Goal: Task Accomplishment & Management: Manage account settings

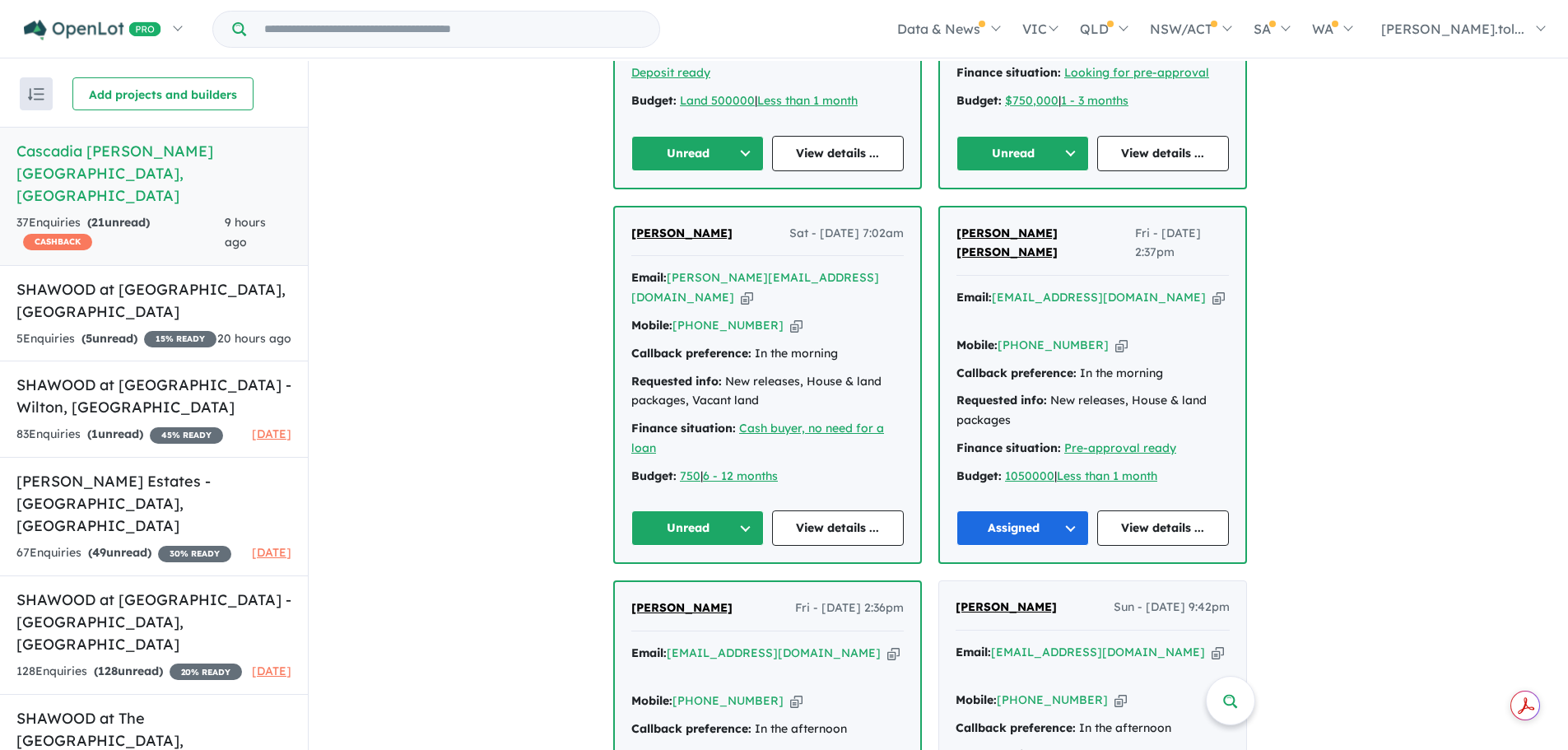
scroll to position [1317, 0]
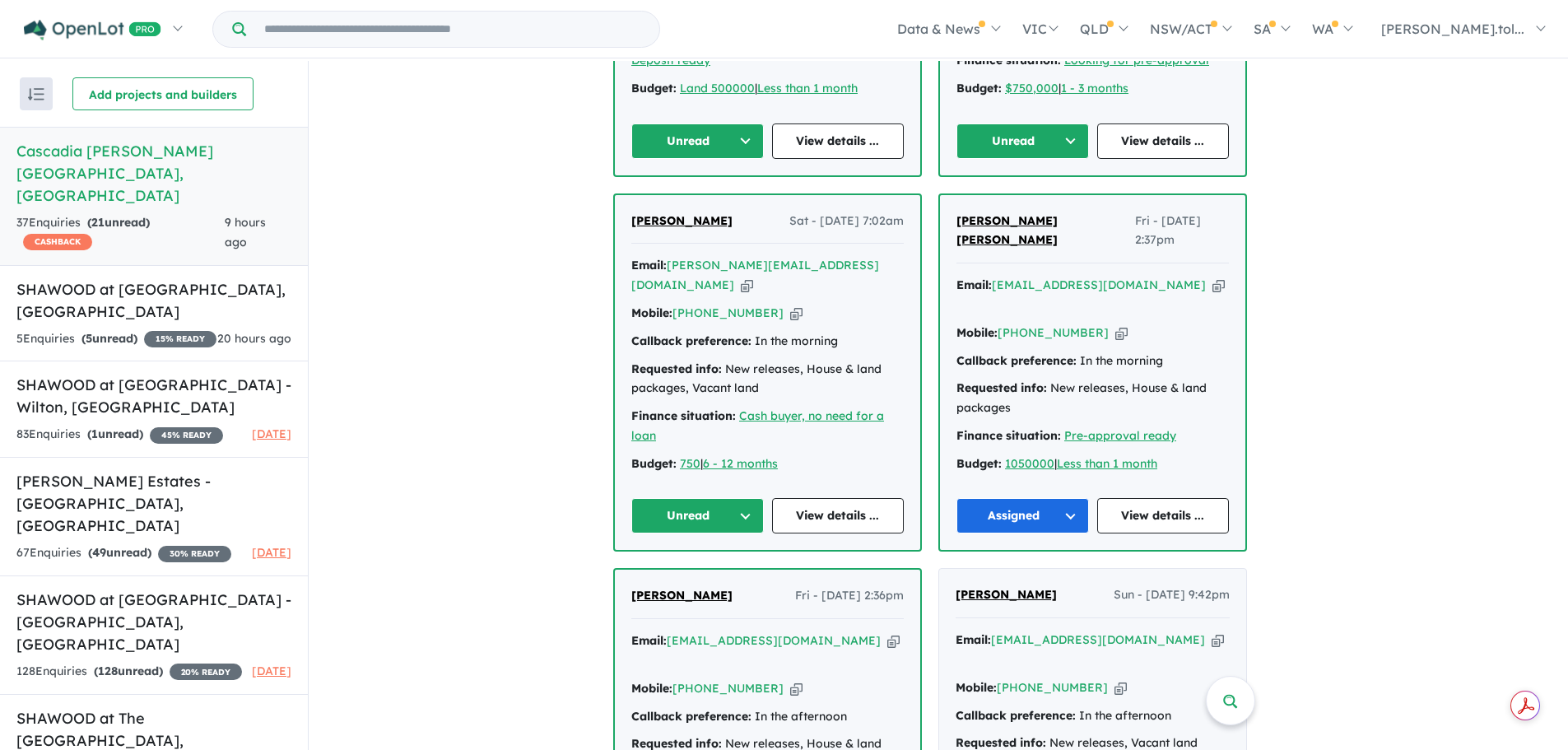
click at [753, 276] on icon "button" at bounding box center [748, 284] width 13 height 17
click at [790, 304] on icon "button" at bounding box center [797, 313] width 13 height 17
click at [753, 276] on icon "button" at bounding box center [748, 284] width 13 height 17
click at [790, 304] on icon "button" at bounding box center [797, 313] width 13 height 17
drag, startPoint x: 632, startPoint y: 324, endPoint x: 665, endPoint y: 346, distance: 39.7
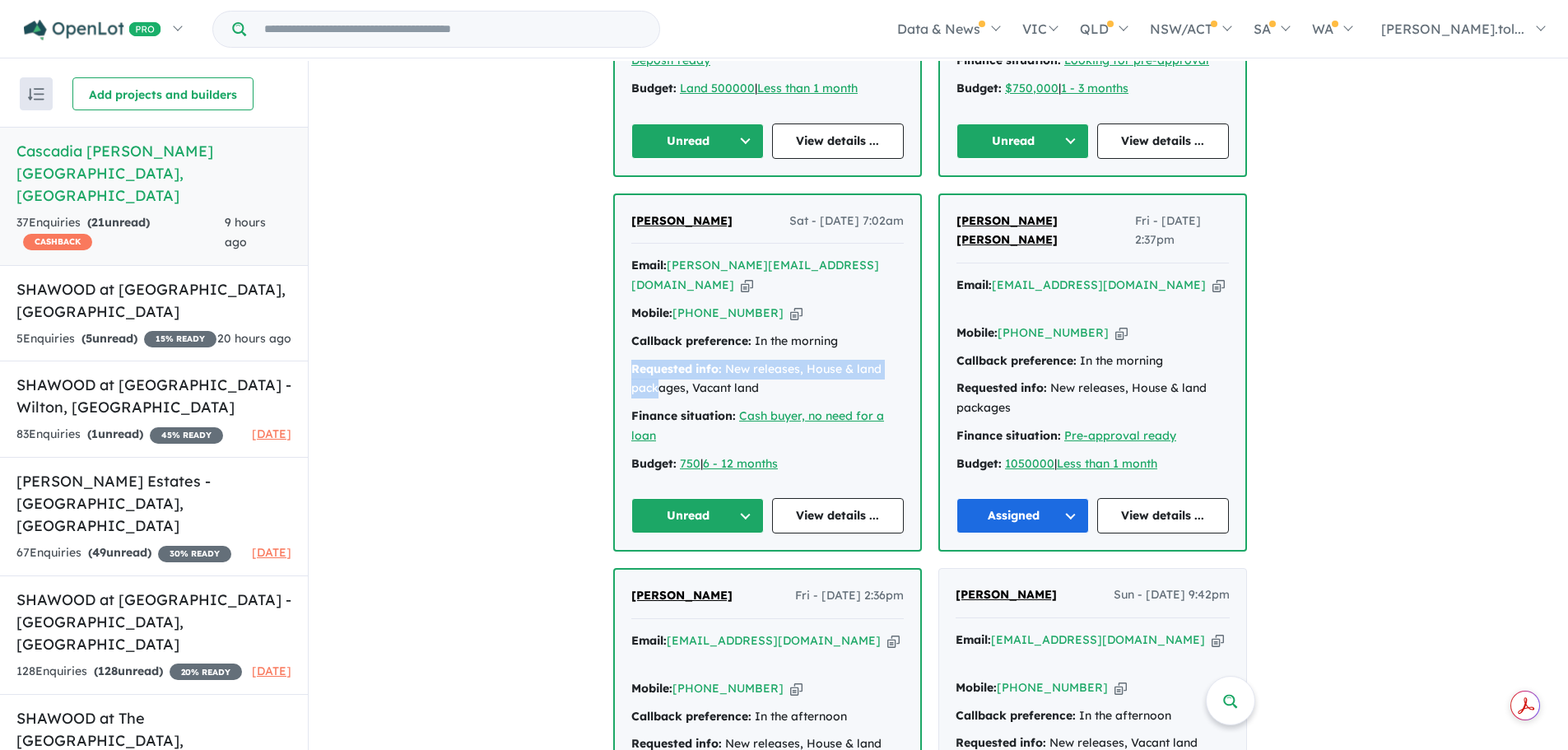
click at [665, 346] on div "[PERSON_NAME] Sat - [DATE] 7:02am Email: [PERSON_NAME][EMAIL_ADDRESS][DOMAIN_NA…" at bounding box center [767, 373] width 305 height 355
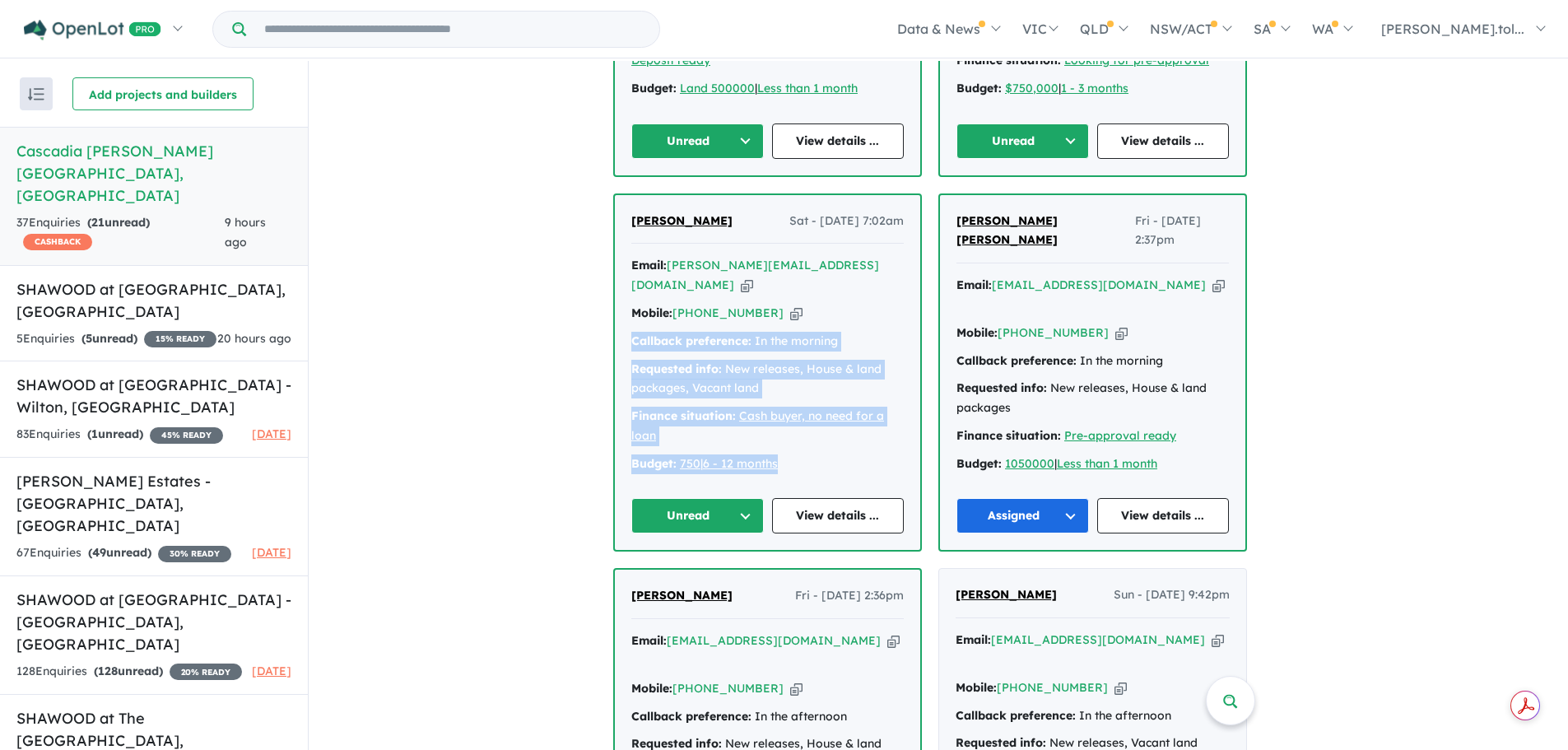
drag, startPoint x: 635, startPoint y: 294, endPoint x: 807, endPoint y: 419, distance: 212.6
click at [807, 419] on div "[PERSON_NAME] Sat - [DATE] 7:02am Email: [PERSON_NAME][EMAIL_ADDRESS][DOMAIN_NA…" at bounding box center [767, 373] width 305 height 355
copy div "Callback preference: In the morning Requested info: New releases, House & land …"
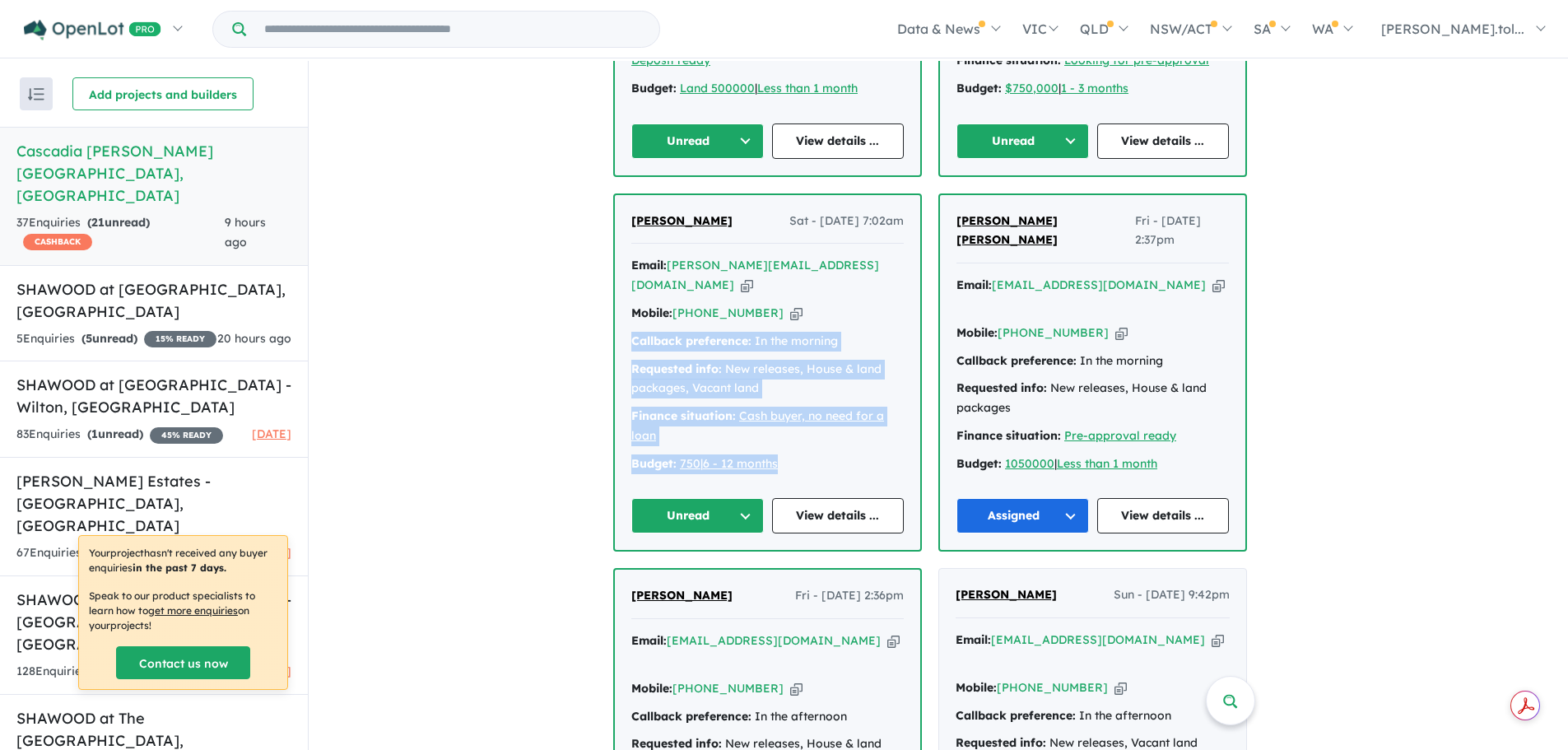
click at [684, 498] on button "Unread" at bounding box center [697, 515] width 132 height 36
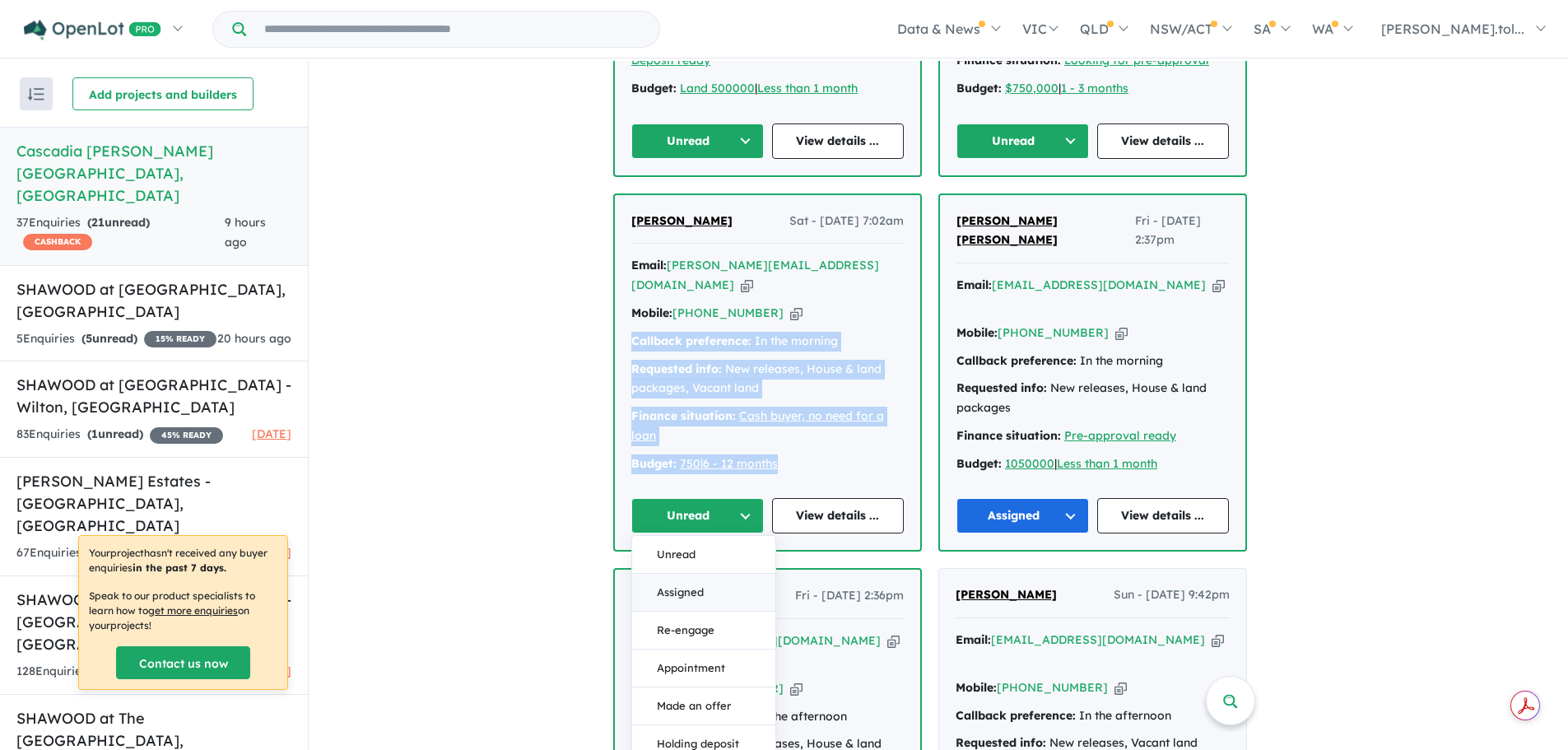
click at [694, 573] on button "Assigned" at bounding box center [703, 592] width 143 height 38
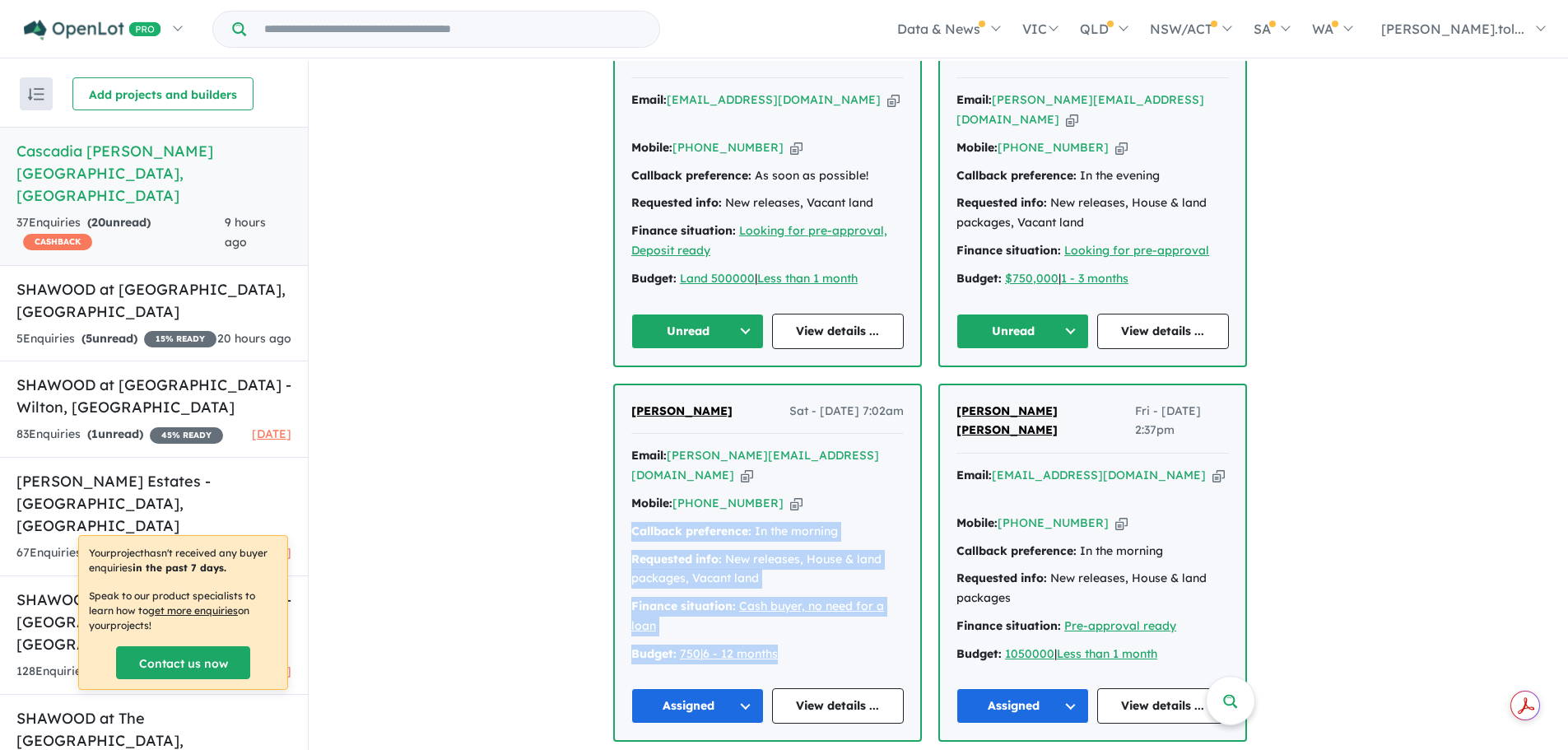
scroll to position [987, 0]
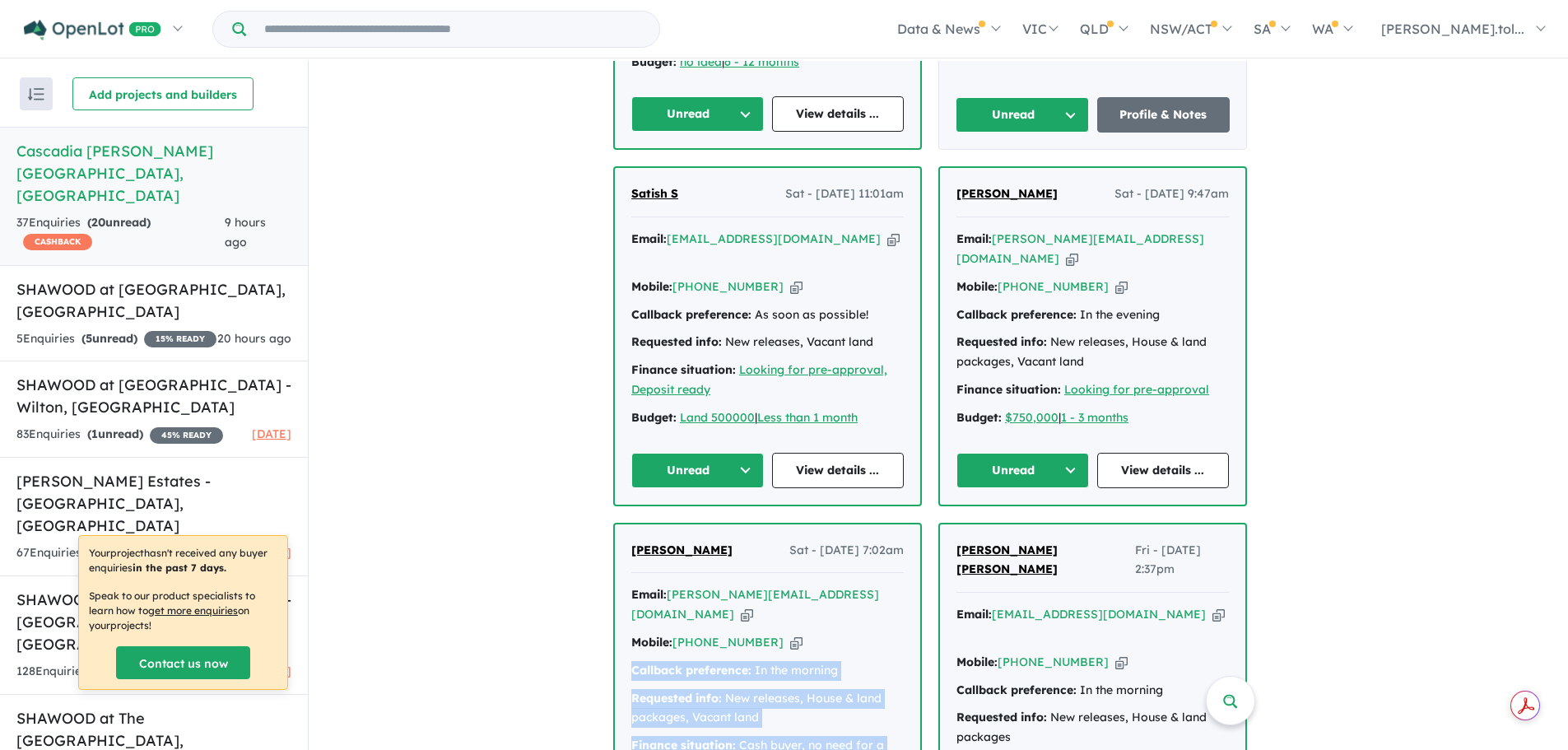
click at [1078, 250] on icon "button" at bounding box center [1072, 258] width 13 height 17
copy div "Callback preference: In the morning Requested info: New releases, House & land …"
click at [1115, 278] on icon "button" at bounding box center [1121, 286] width 13 height 17
copy div "Callback preference: In the morning Requested info: New releases, House & land …"
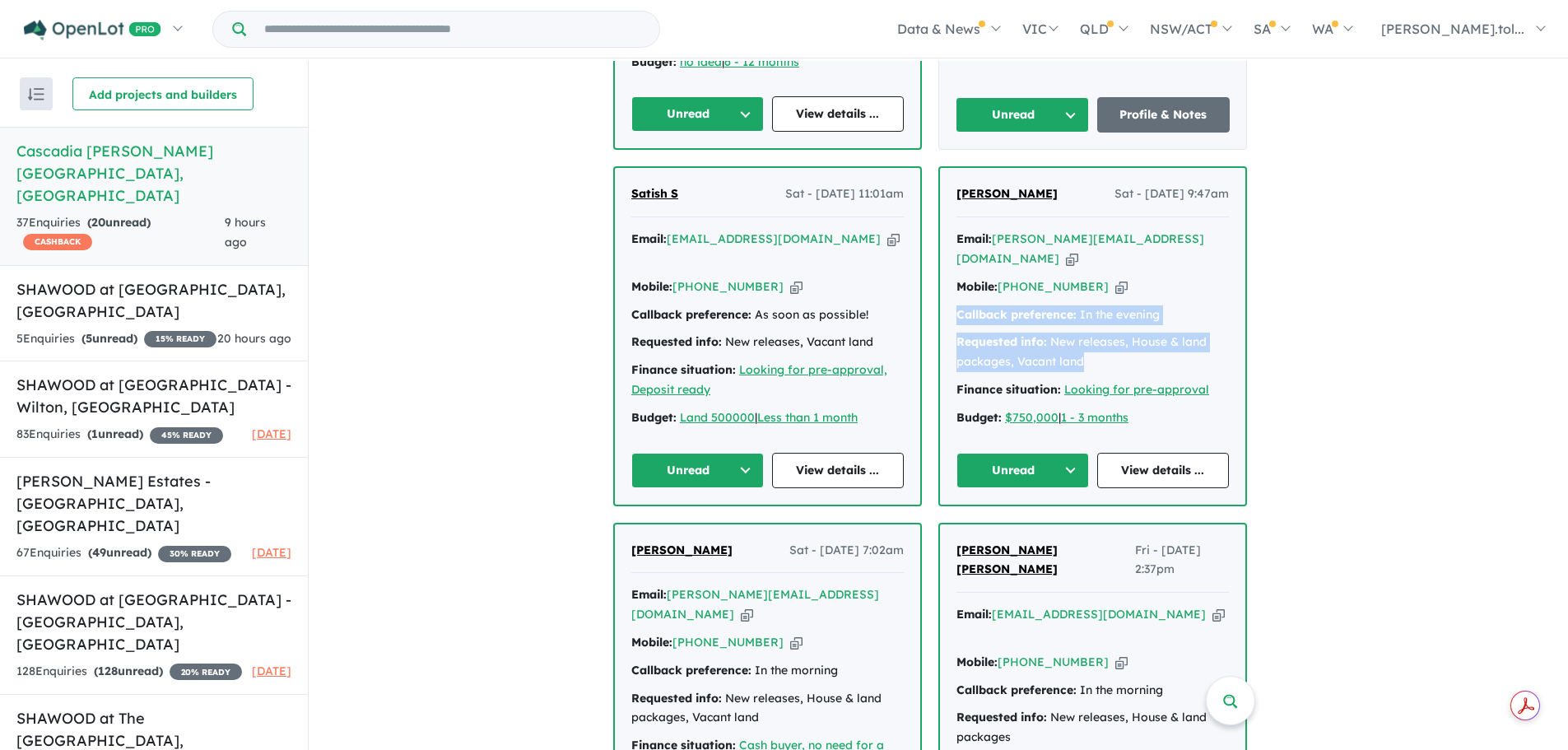
drag, startPoint x: 1099, startPoint y: 335, endPoint x: 950, endPoint y: 288, distance: 156.2
click at [950, 288] on div "[PERSON_NAME] - [DATE] 9:47am Email: [PERSON_NAME][EMAIL_ADDRESS][DOMAIN_NAME] …" at bounding box center [1092, 335] width 305 height 335
copy div "Callback preference: In the evening Requested info: New releases, House & land …"
drag, startPoint x: 1175, startPoint y: 403, endPoint x: 962, endPoint y: 284, distance: 244.0
click at [962, 284] on div "Email: [PERSON_NAME][EMAIL_ADDRESS][DOMAIN_NAME] Copied! Mobile: [PHONE_NUMBER]…" at bounding box center [1092, 333] width 273 height 206
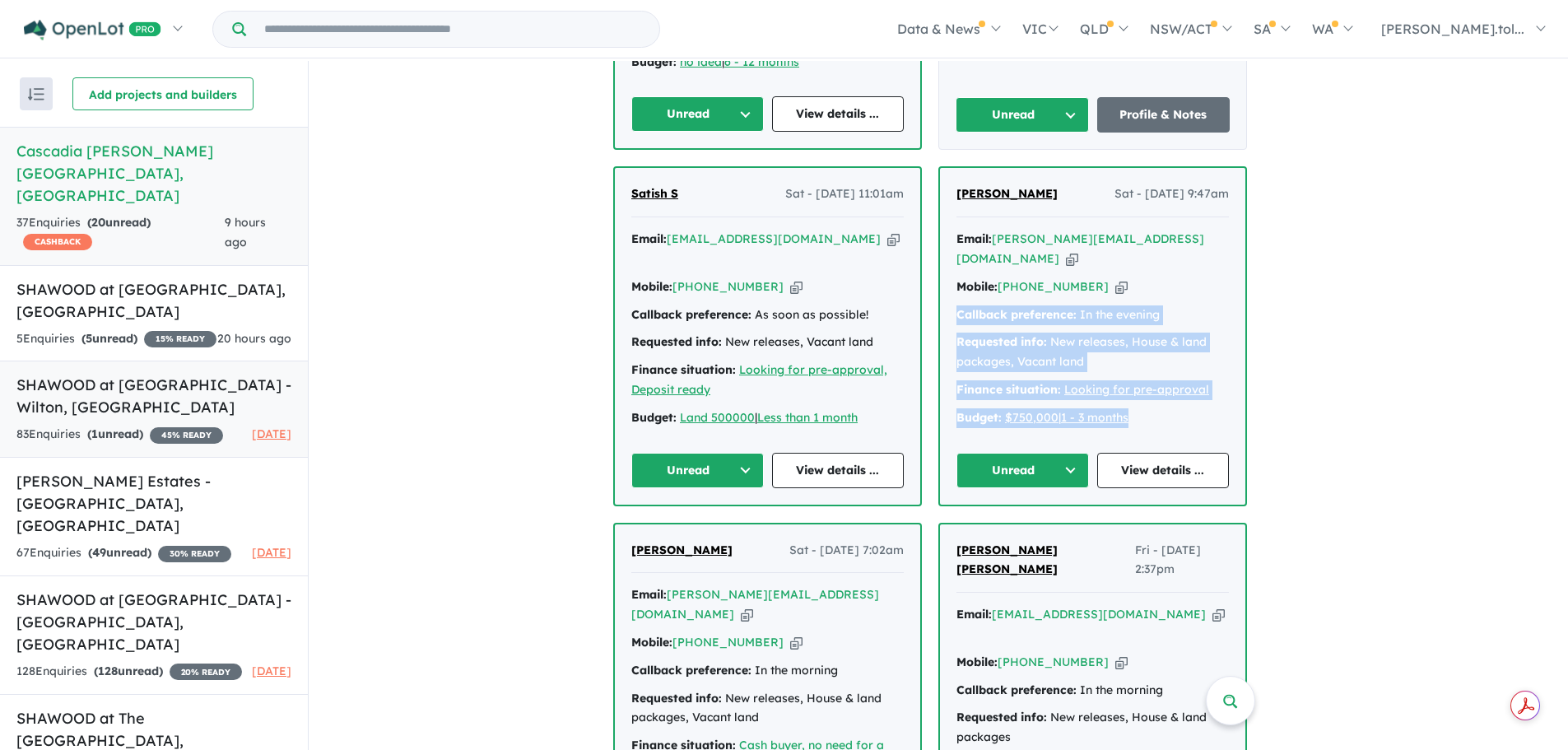
copy div "Callback preference: In the evening Requested info: New releases, House & land …"
click at [1056, 453] on button "Unread" at bounding box center [1022, 470] width 132 height 36
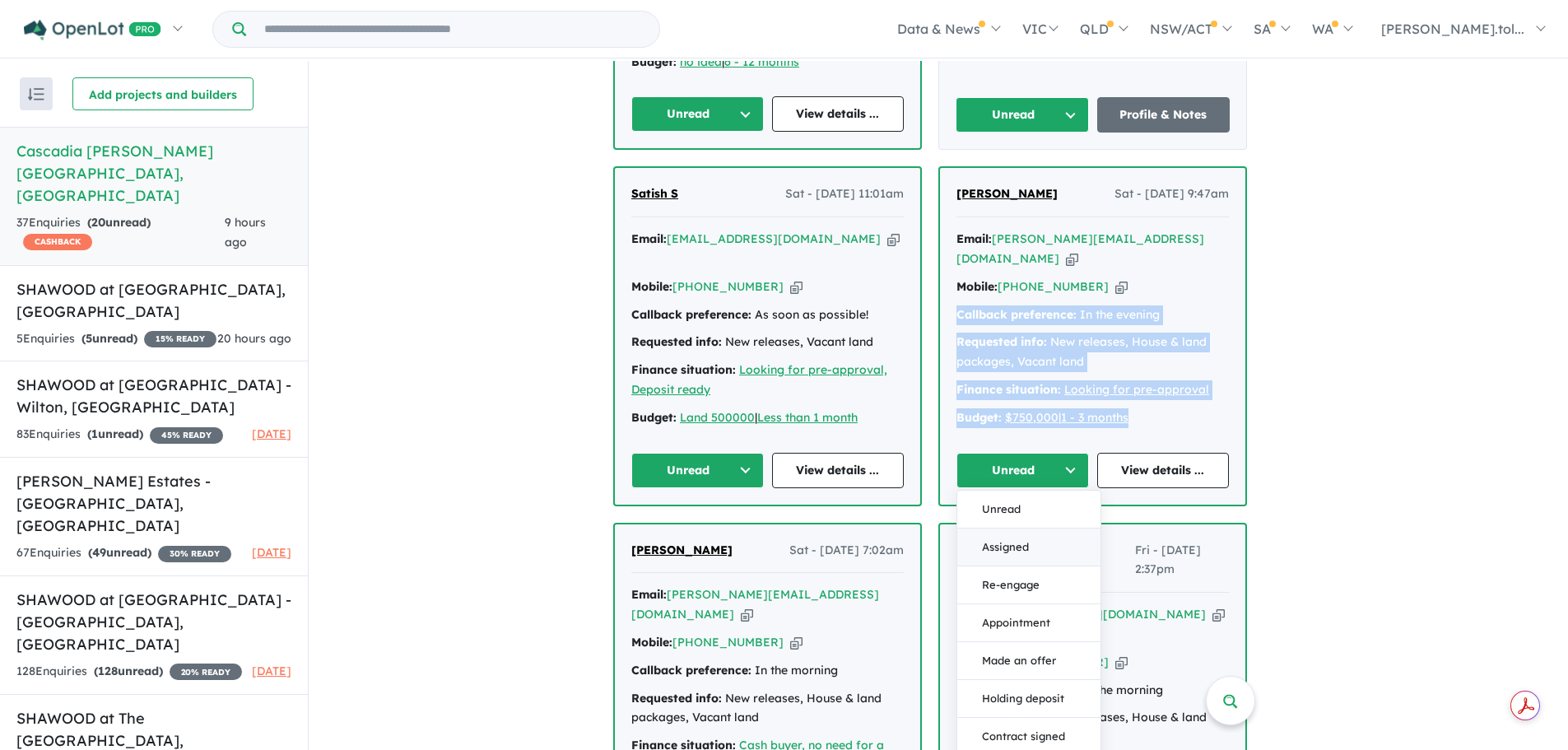
click at [1032, 529] on button "Assigned" at bounding box center [1028, 548] width 143 height 38
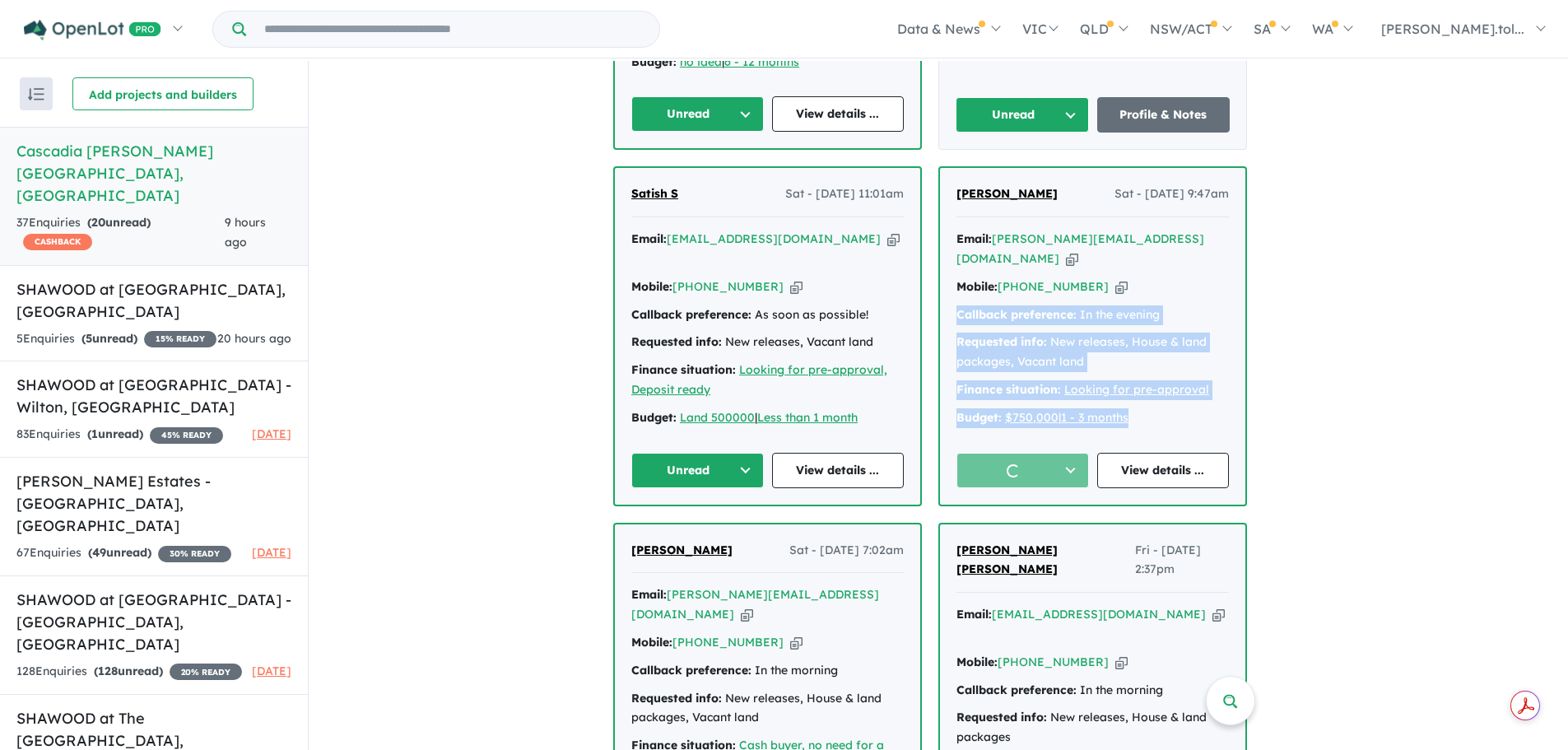
click at [790, 278] on icon "button" at bounding box center [797, 286] width 13 height 17
copy div "Callback preference: In the evening Requested info: New releases, House & land …"
drag, startPoint x: 818, startPoint y: 231, endPoint x: 411, endPoint y: 230, distance: 407.0
click at [887, 231] on icon "button" at bounding box center [893, 239] width 13 height 17
copy div "Callback preference: In the evening Requested info: New releases, House & land …"
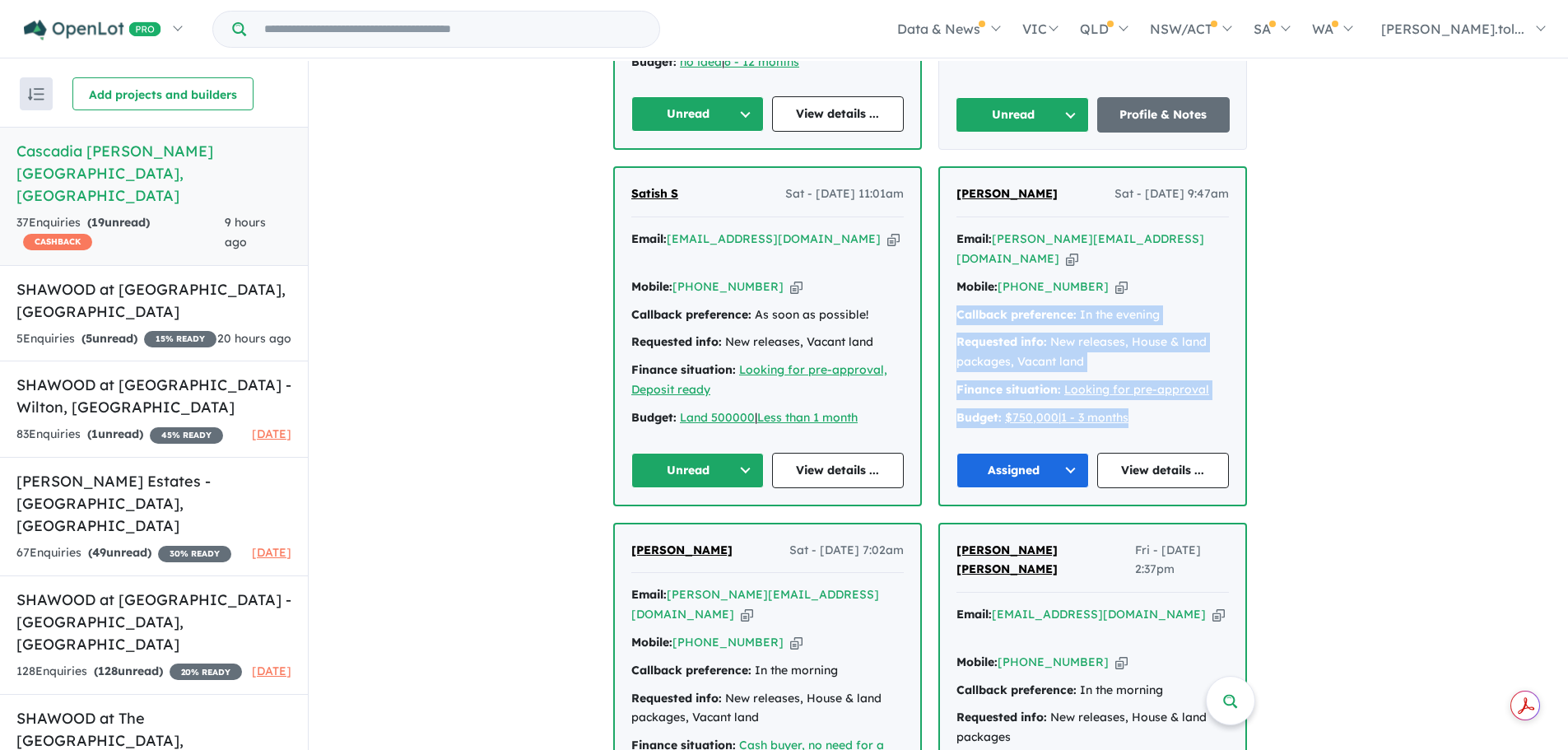
click at [790, 278] on icon "button" at bounding box center [797, 286] width 13 height 17
copy div "Callback preference: In the evening Requested info: New releases, House & land …"
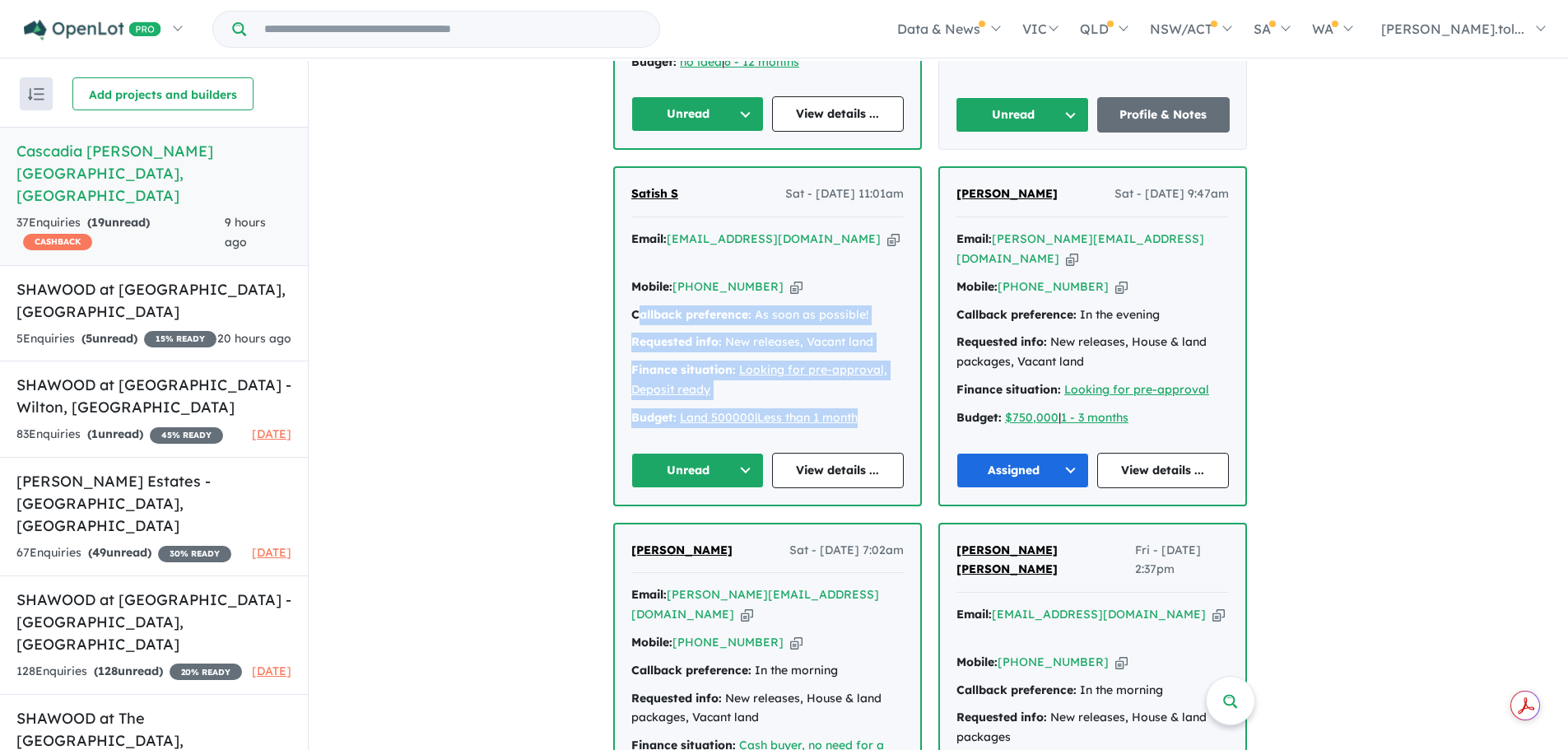
drag, startPoint x: 640, startPoint y: 291, endPoint x: 884, endPoint y: 393, distance: 264.5
click at [884, 393] on div "Email: [EMAIL_ADDRESS][DOMAIN_NAME] Copied! Mobile: [PHONE_NUMBER] Copied! Call…" at bounding box center [768, 333] width 273 height 206
click at [884, 408] on div "Budget: Land 500000 | Less than 1 month" at bounding box center [768, 418] width 273 height 20
drag, startPoint x: 888, startPoint y: 403, endPoint x: 634, endPoint y: 284, distance: 280.5
click at [634, 284] on div "Satish S Sat - [DATE] 11:01am Email: [EMAIL_ADDRESS][DOMAIN_NAME] Copied! Mobil…" at bounding box center [767, 335] width 305 height 335
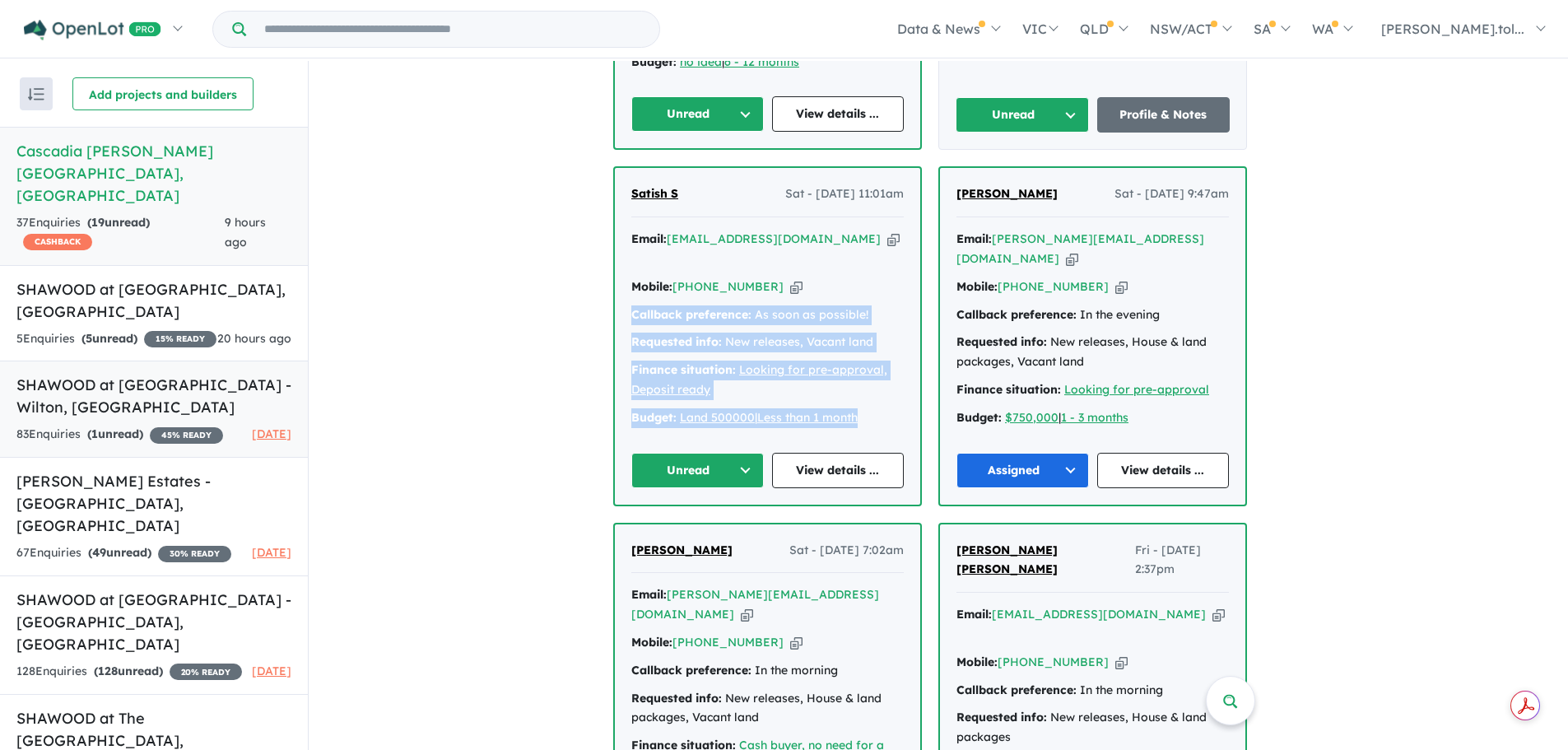
copy div "Callback preference: As soon as possible! Requested info: New releases, Vacant …"
drag, startPoint x: 724, startPoint y: 438, endPoint x: 733, endPoint y: 450, distance: 15.0
click at [724, 453] on button "Unread" at bounding box center [697, 470] width 132 height 36
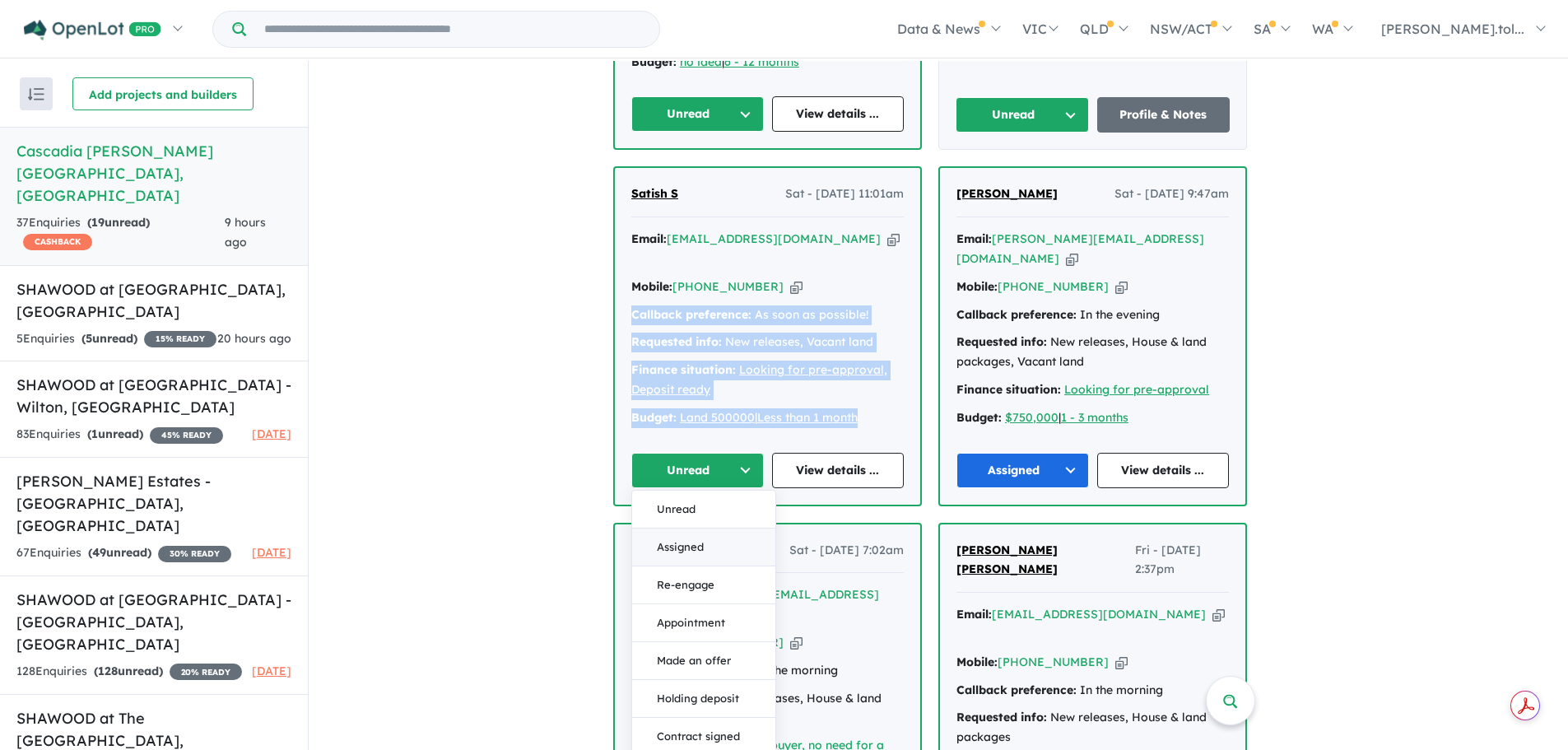
click at [721, 529] on button "Assigned" at bounding box center [703, 548] width 143 height 38
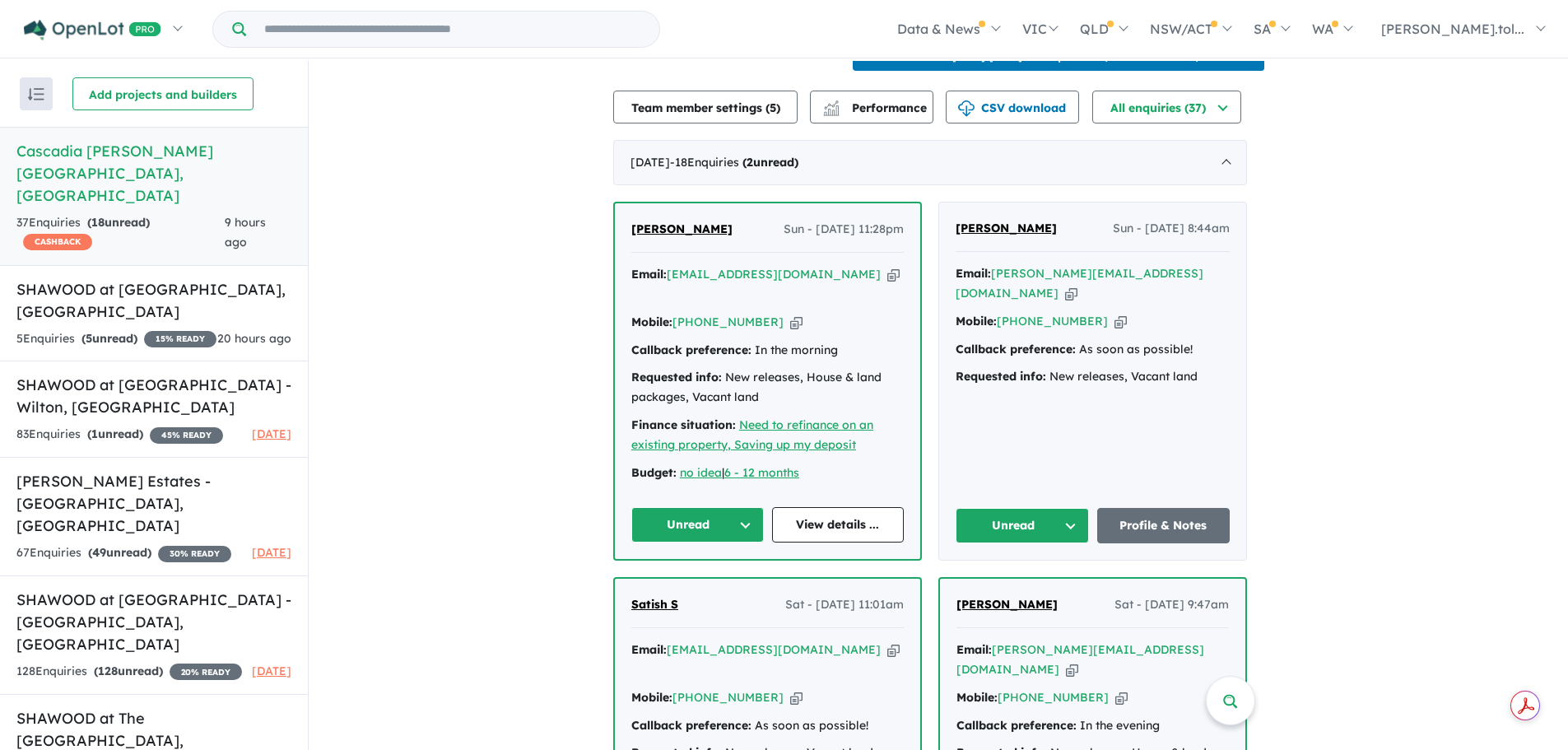
scroll to position [576, 0]
click at [1181, 288] on div "Email: [PERSON_NAME][EMAIL_ADDRESS][DOMAIN_NAME] Copied!" at bounding box center [1092, 284] width 274 height 39
drag, startPoint x: 1197, startPoint y: 287, endPoint x: 1181, endPoint y: 291, distance: 16.5
click at [1194, 287] on div "Email: [PERSON_NAME][EMAIL_ADDRESS][DOMAIN_NAME] Copied!" at bounding box center [1092, 284] width 274 height 39
click at [1078, 291] on icon "button" at bounding box center [1071, 293] width 13 height 17
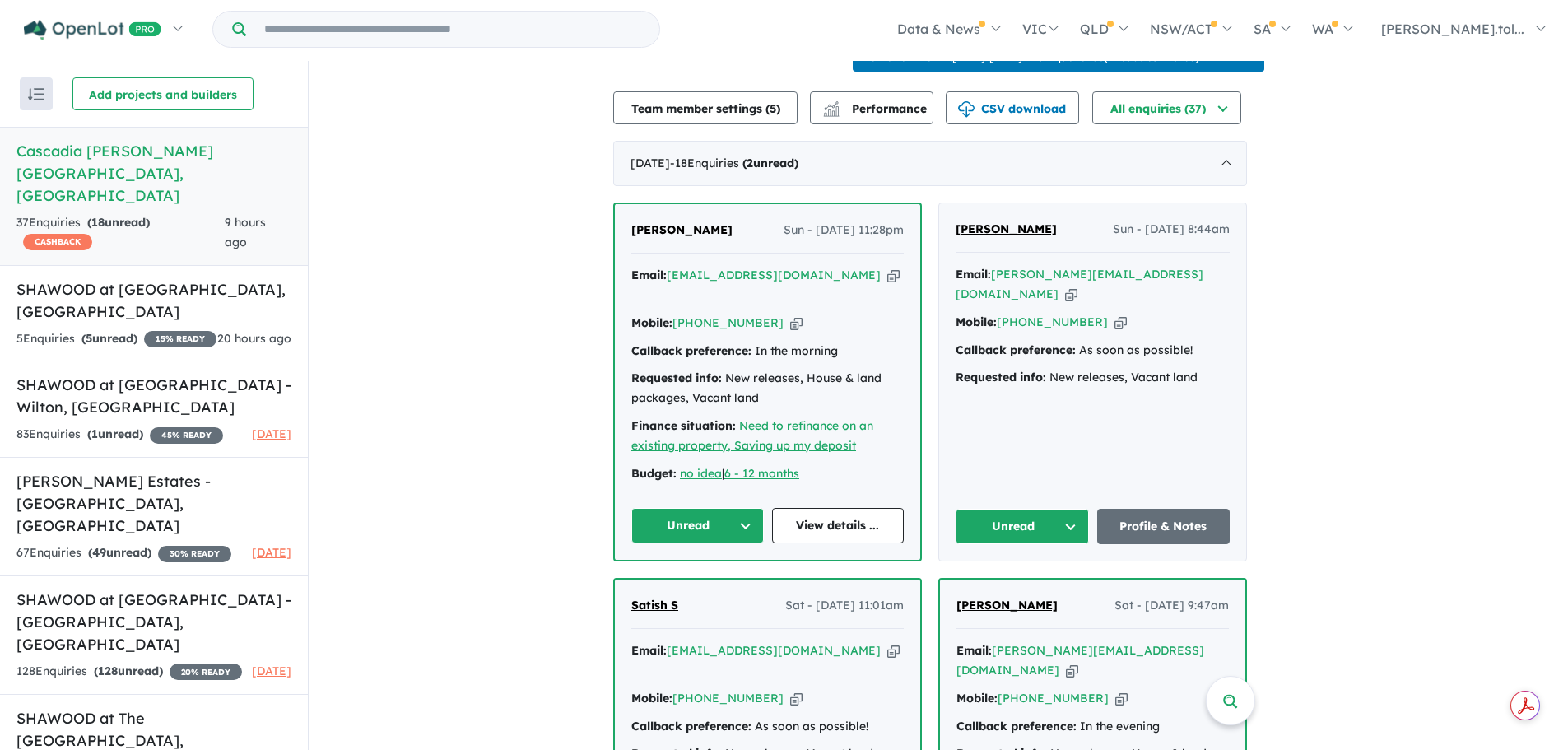
click at [1115, 331] on icon "button" at bounding box center [1121, 322] width 13 height 17
drag, startPoint x: 1211, startPoint y: 389, endPoint x: 954, endPoint y: 357, distance: 259.0
click at [954, 357] on div "[PERSON_NAME] Sun - [DATE] 8:44am Email: [PERSON_NAME][EMAIL_ADDRESS][DOMAIN_NA…" at bounding box center [1092, 382] width 307 height 357
copy div "Callback preference: As soon as possible! Requested info: New releases, Vacant …"
click at [1020, 521] on button "Unread" at bounding box center [1022, 526] width 133 height 36
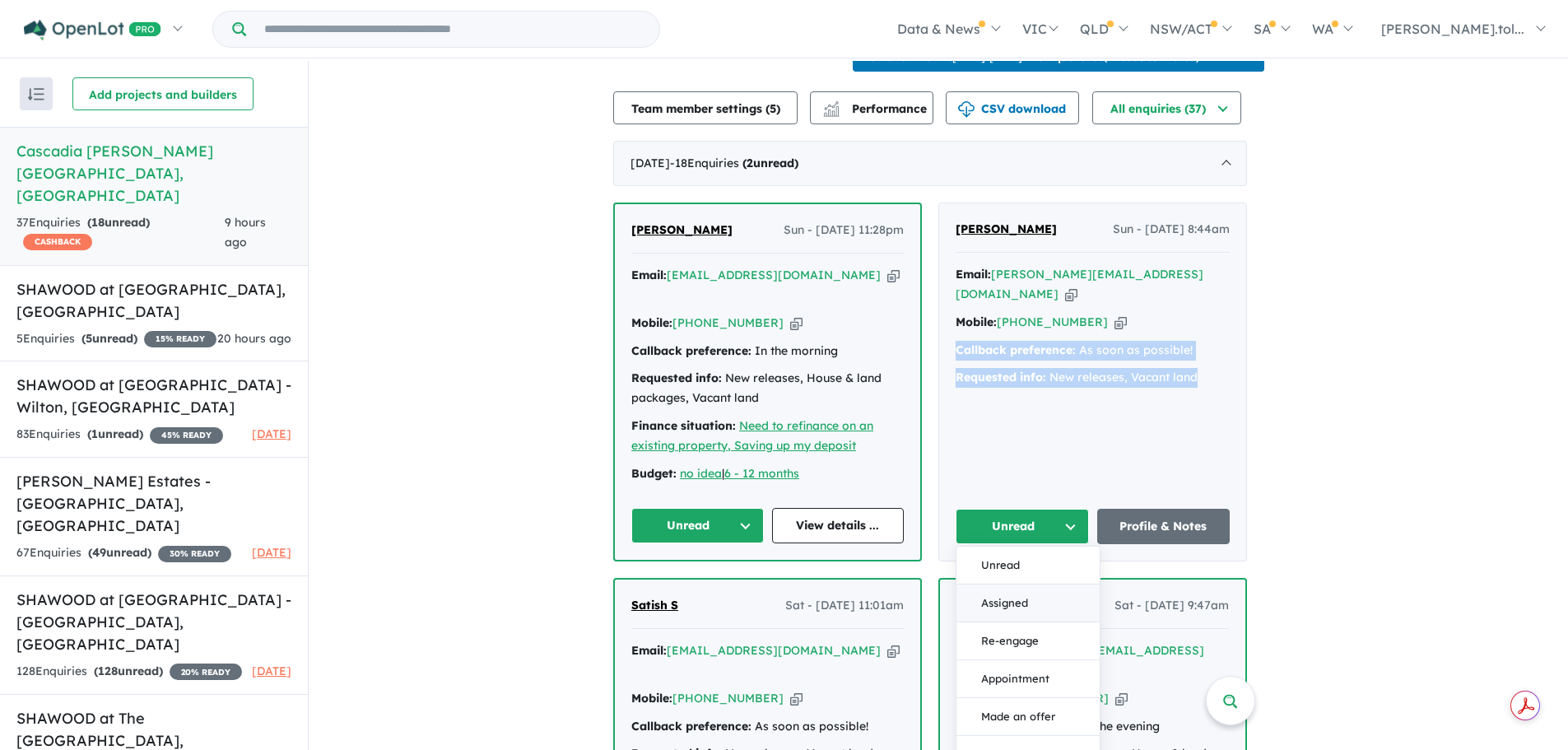
click at [1013, 604] on button "Assigned" at bounding box center [1027, 603] width 143 height 38
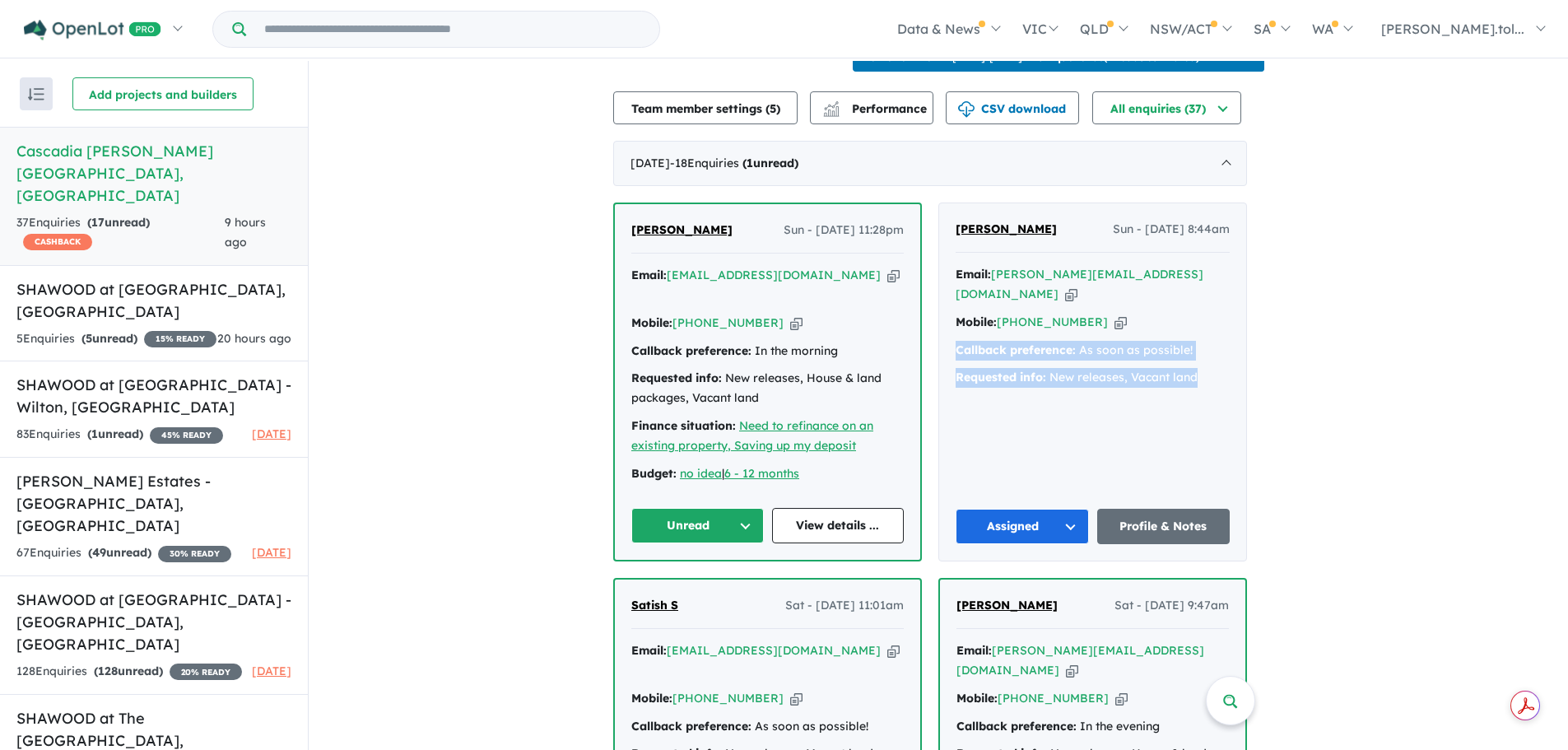
click at [887, 283] on icon "button" at bounding box center [893, 275] width 13 height 17
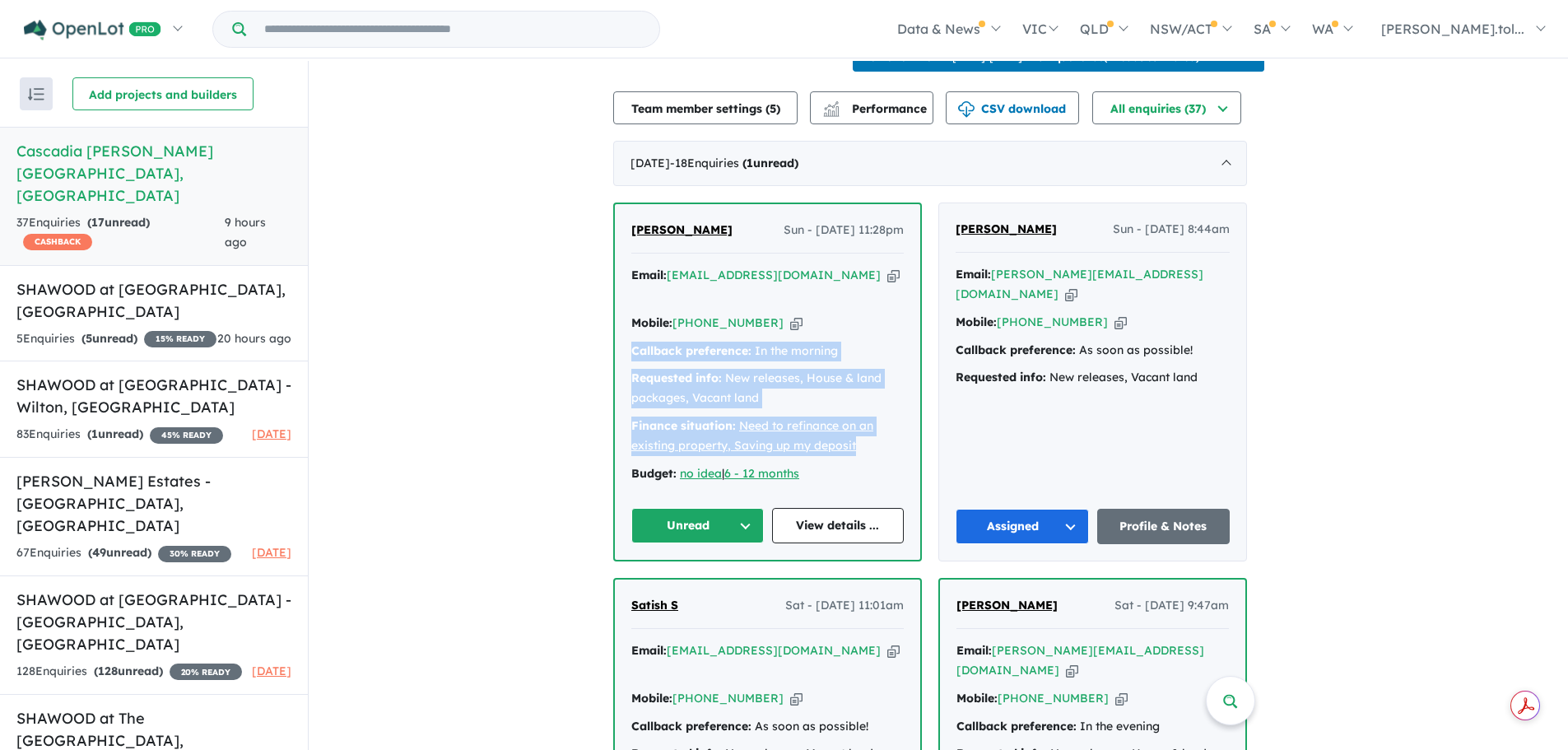
drag, startPoint x: 639, startPoint y: 344, endPoint x: 865, endPoint y: 445, distance: 247.5
click at [865, 445] on div "Email: [EMAIL_ADDRESS][DOMAIN_NAME] Copied! Mobile: [PHONE_NUMBER] Copied! Call…" at bounding box center [768, 378] width 273 height 225
click at [734, 522] on button "Unread" at bounding box center [697, 525] width 132 height 36
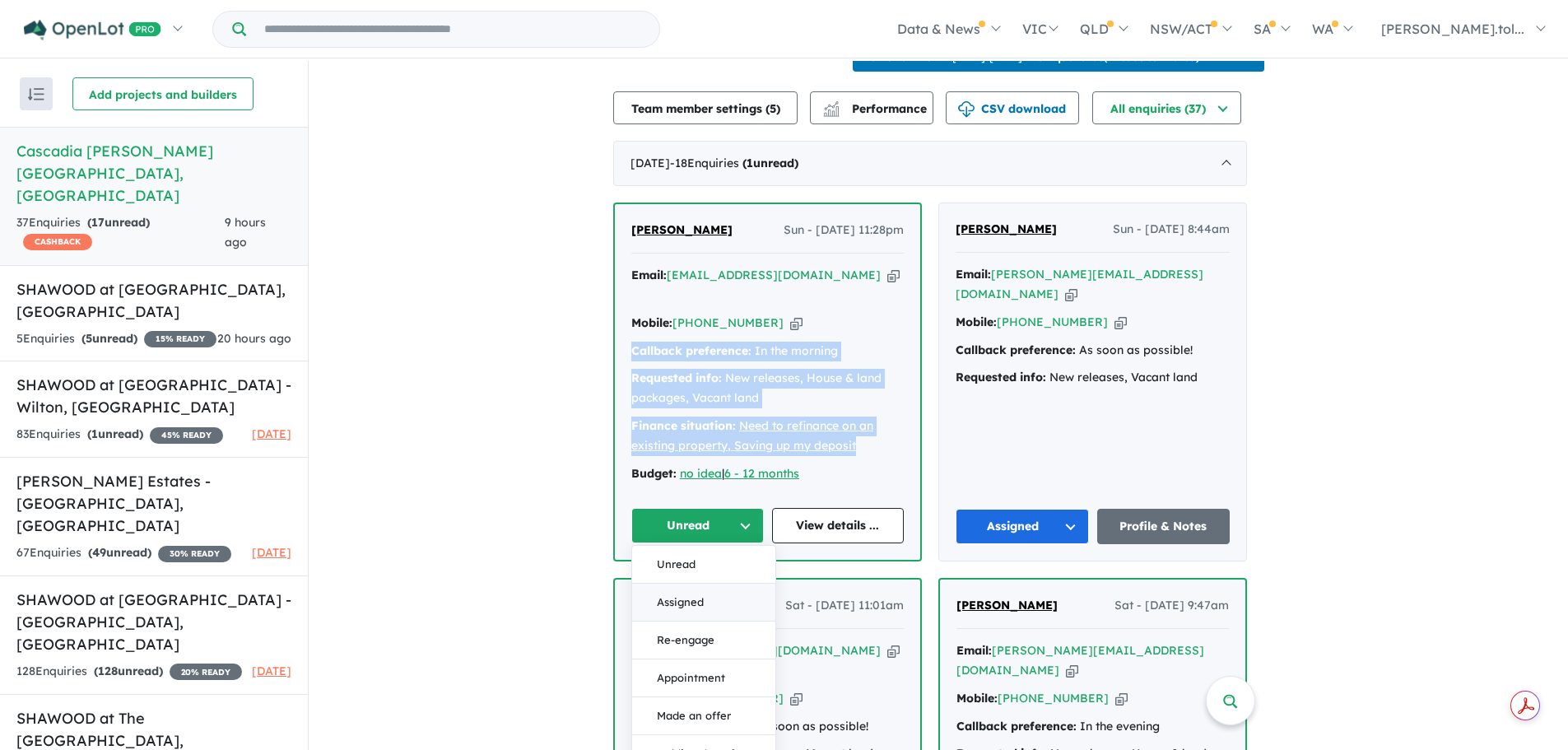
click at [717, 591] on button "Assigned" at bounding box center [703, 602] width 143 height 38
